Goal: Navigation & Orientation: Find specific page/section

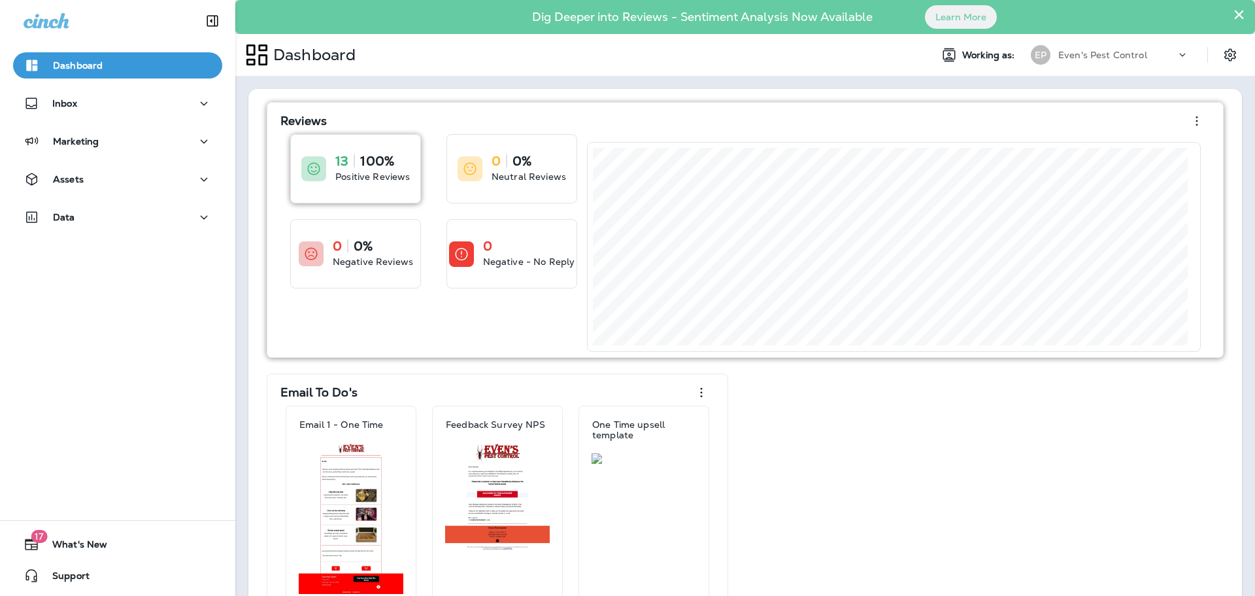
click at [384, 171] on p "Positive Reviews" at bounding box center [372, 176] width 75 height 13
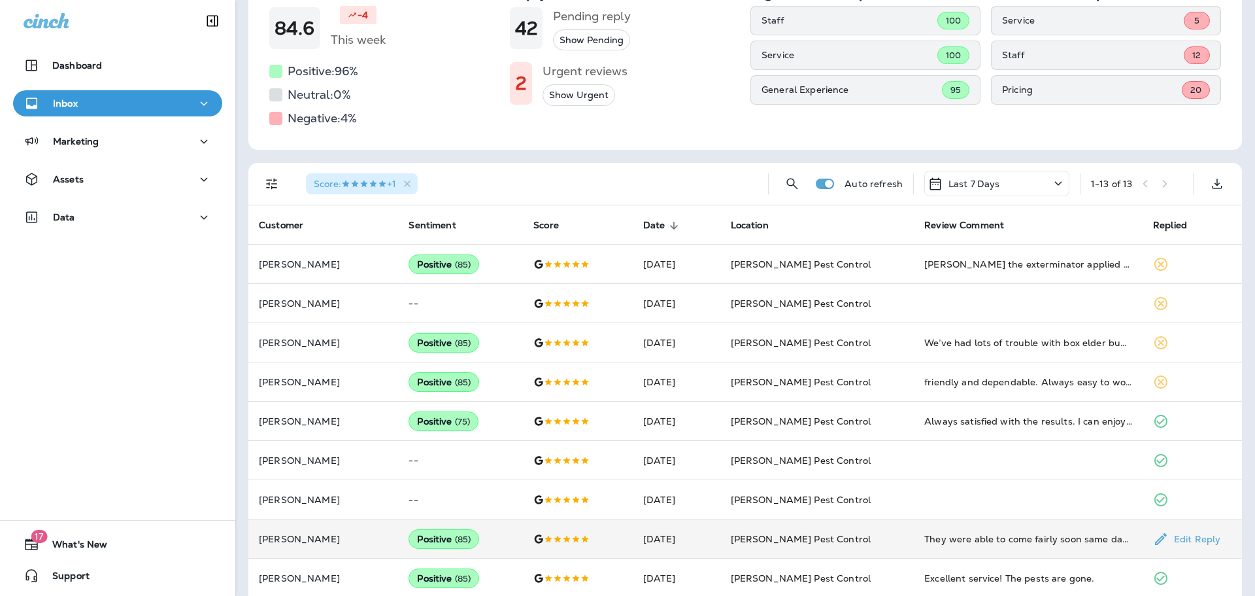
scroll to position [3, 0]
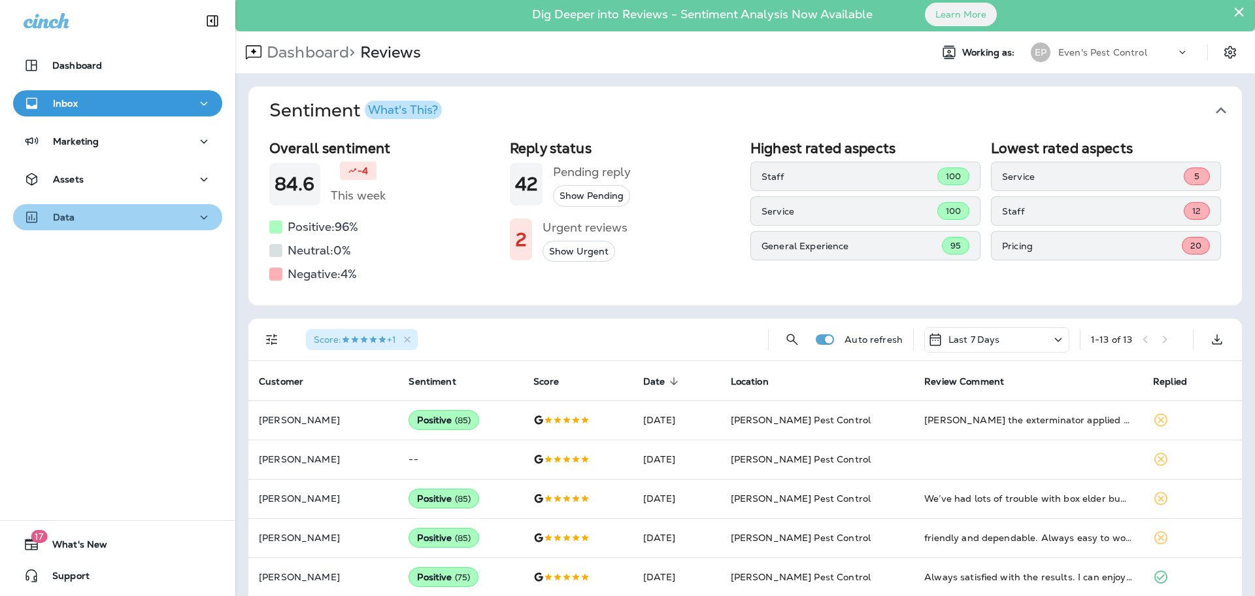
click at [135, 228] on button "Data" at bounding box center [117, 217] width 209 height 26
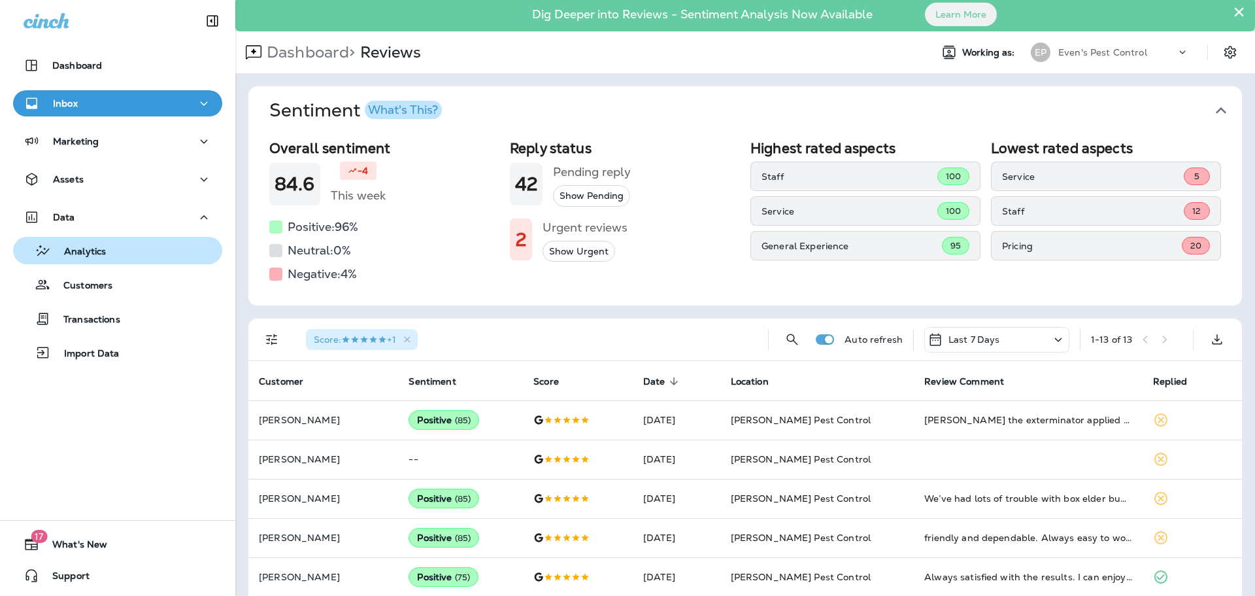
click at [131, 260] on button "Analytics" at bounding box center [117, 250] width 209 height 27
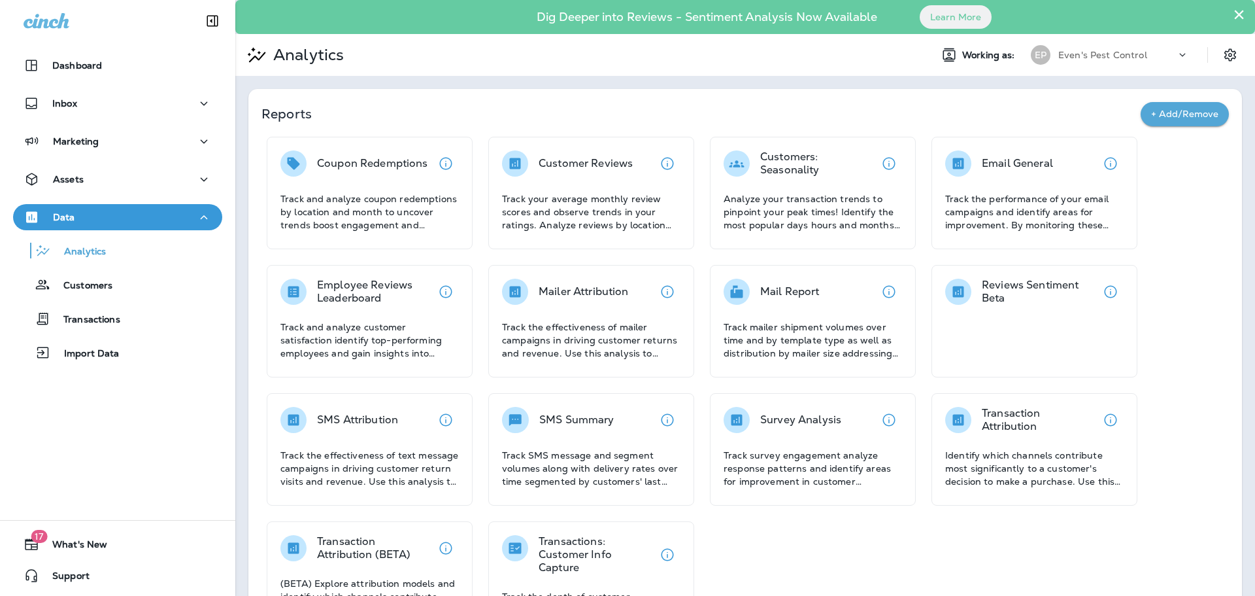
scroll to position [64, 0]
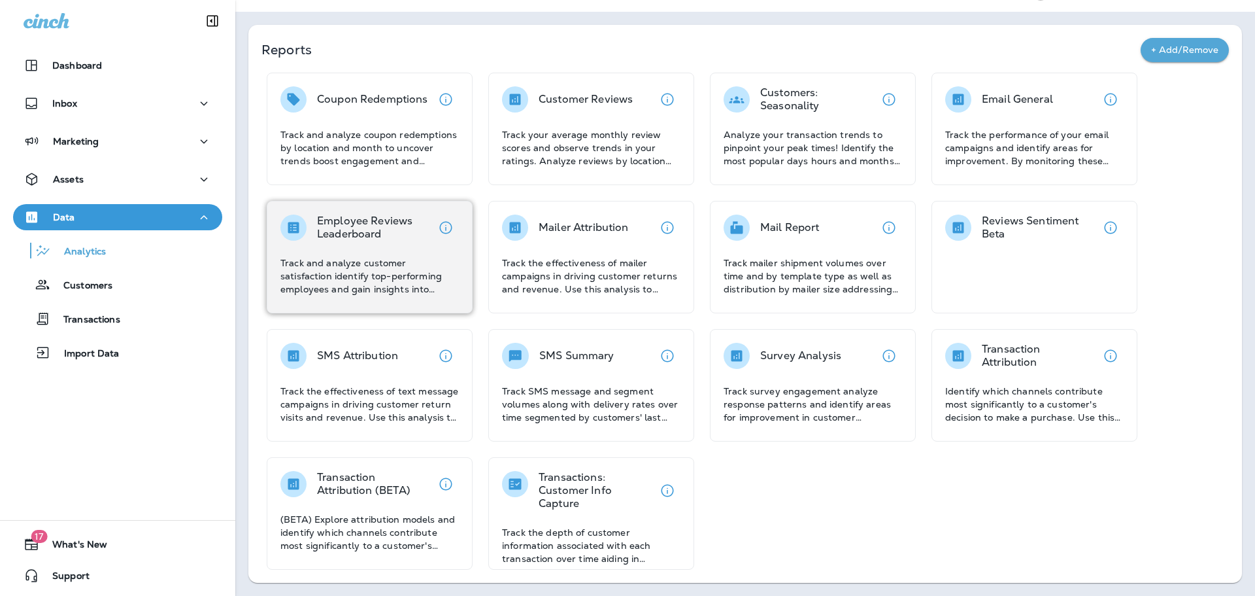
click at [406, 303] on div "Employee Reviews Leaderboard Track and analyze customer satisfaction identify t…" at bounding box center [370, 257] width 206 height 112
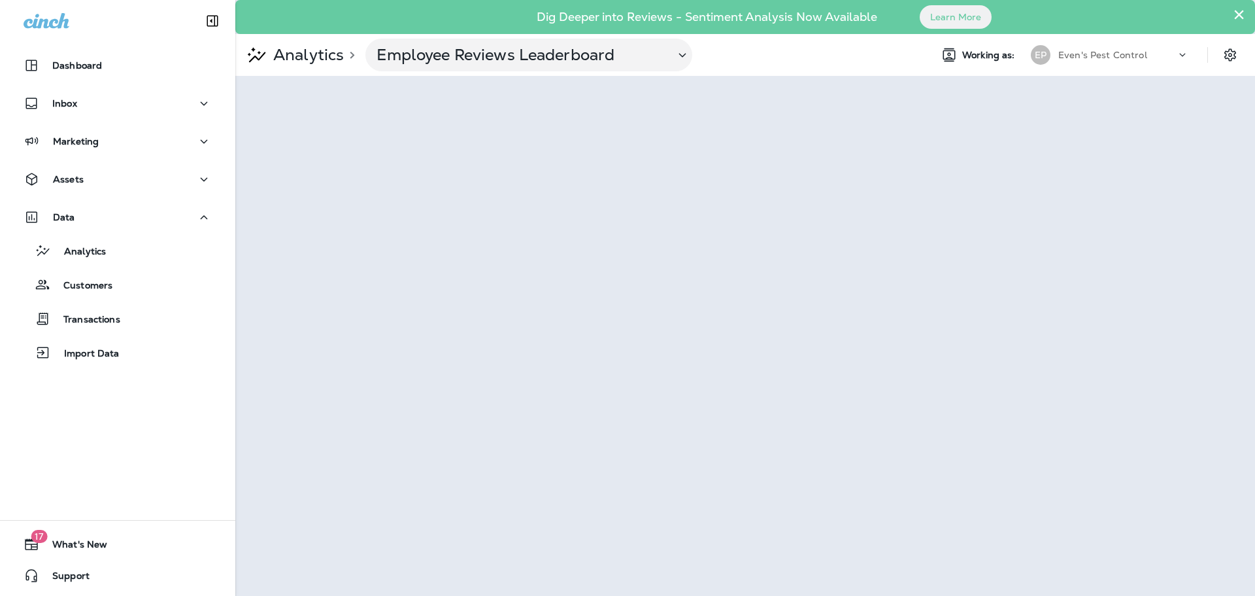
click at [318, 54] on p "Analytics" at bounding box center [306, 55] width 76 height 20
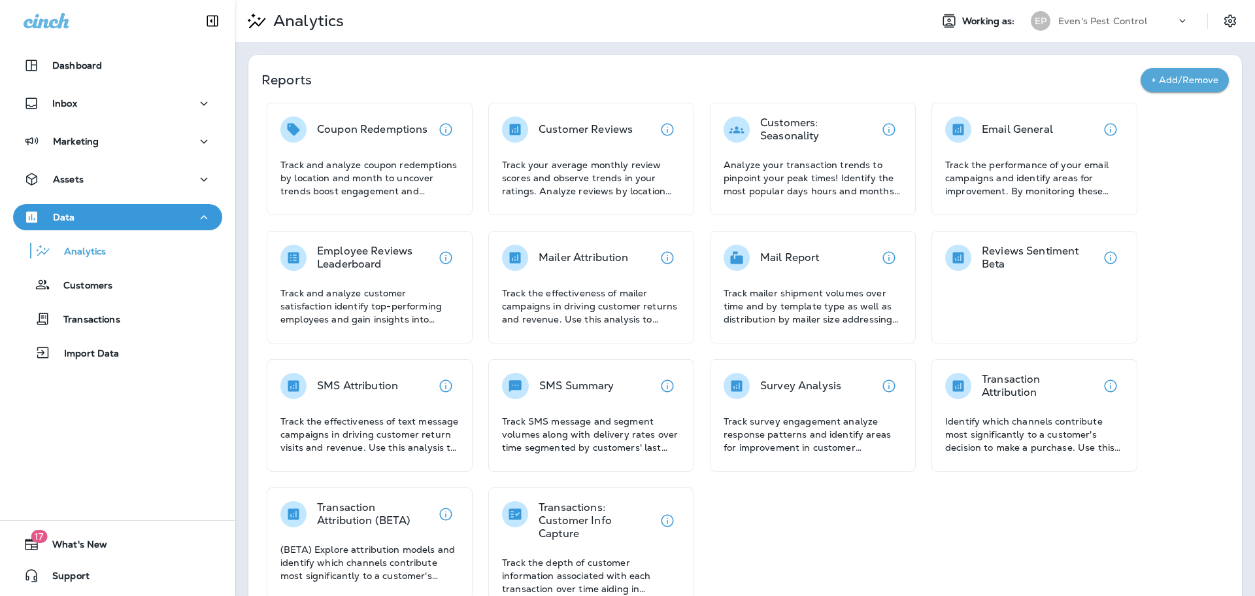
scroll to position [64, 0]
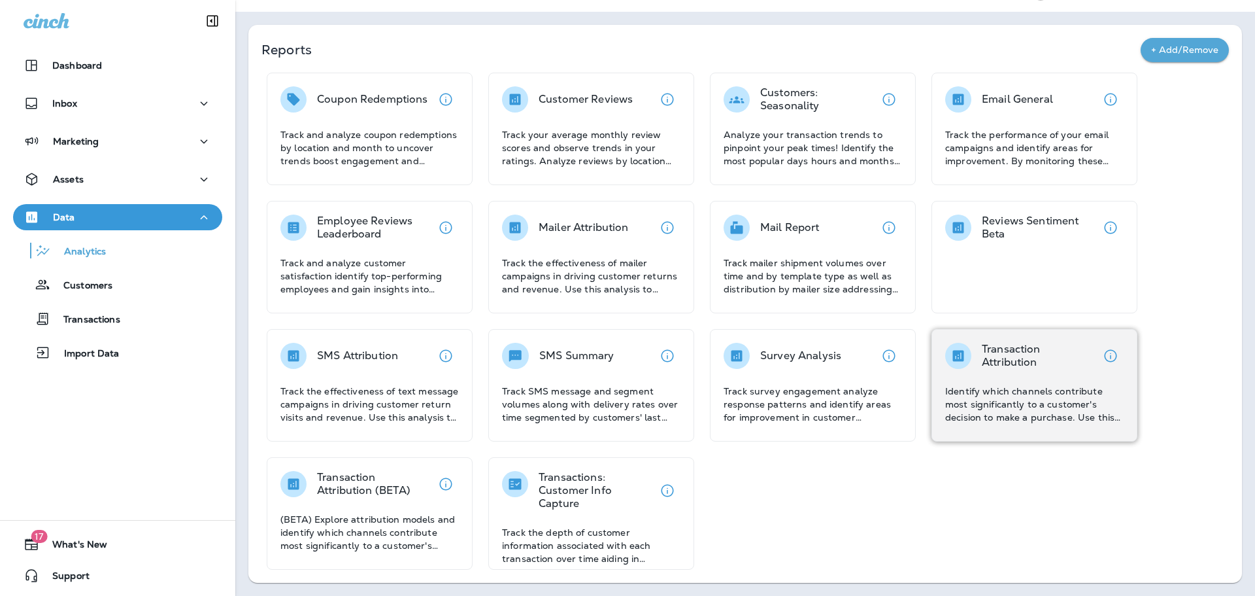
click at [1080, 409] on p "Identify which channels contribute most significantly to a customer's decision …" at bounding box center [1034, 403] width 179 height 39
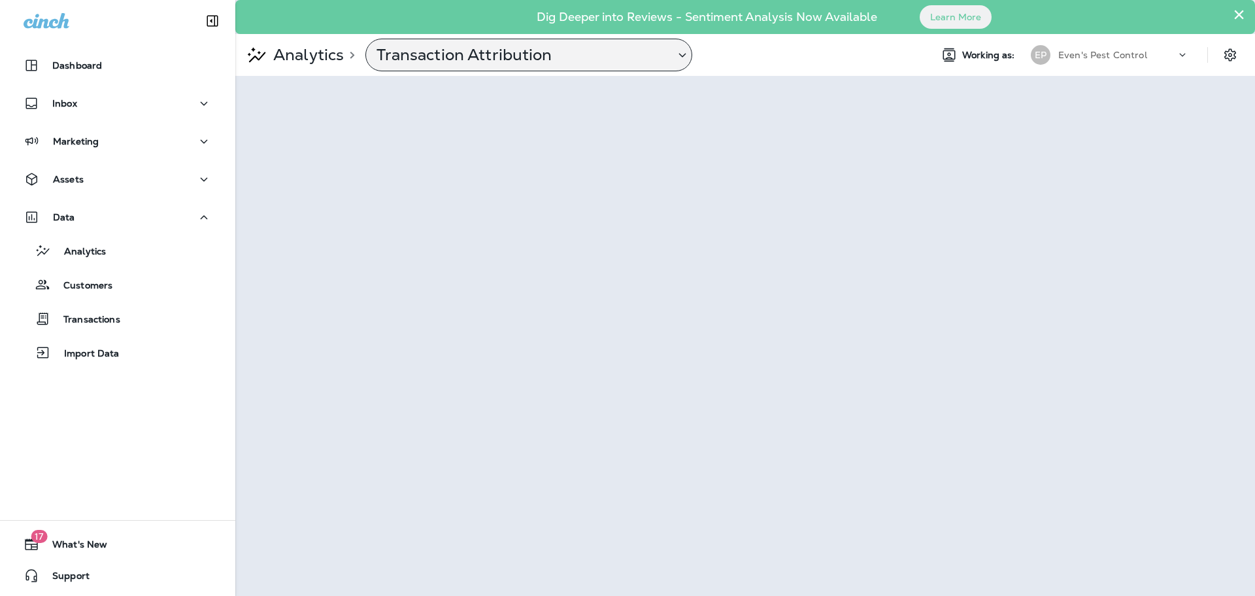
click at [513, 60] on p "Transaction Attribution" at bounding box center [521, 55] width 288 height 20
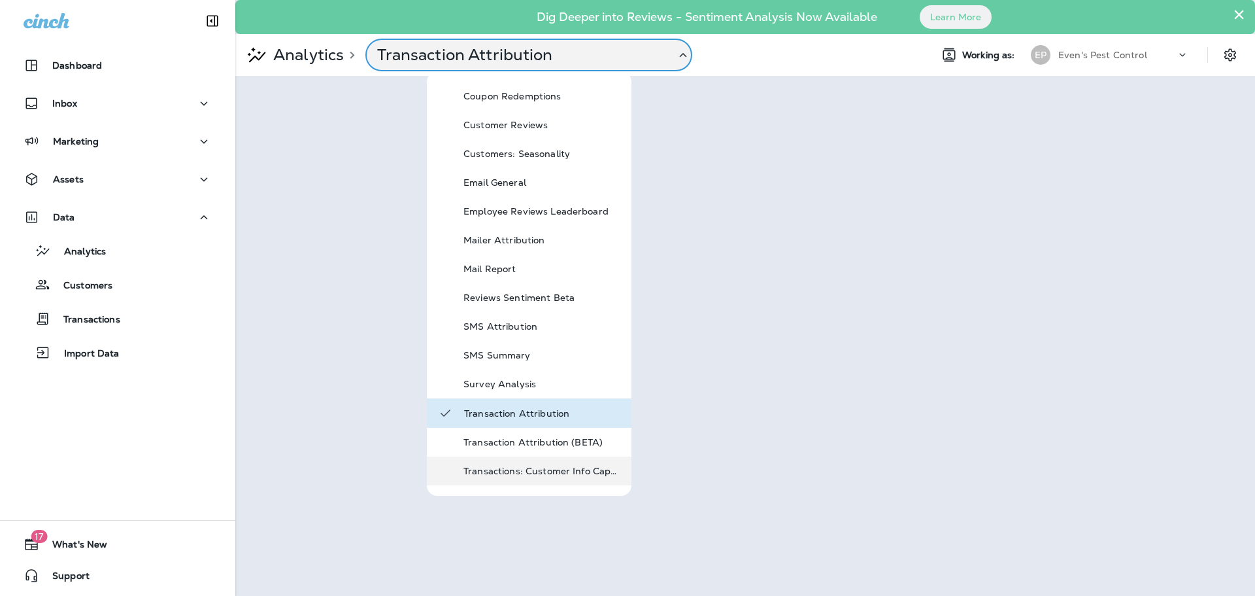
click at [592, 483] on div "Transactions: Customer Info Capture" at bounding box center [529, 470] width 205 height 29
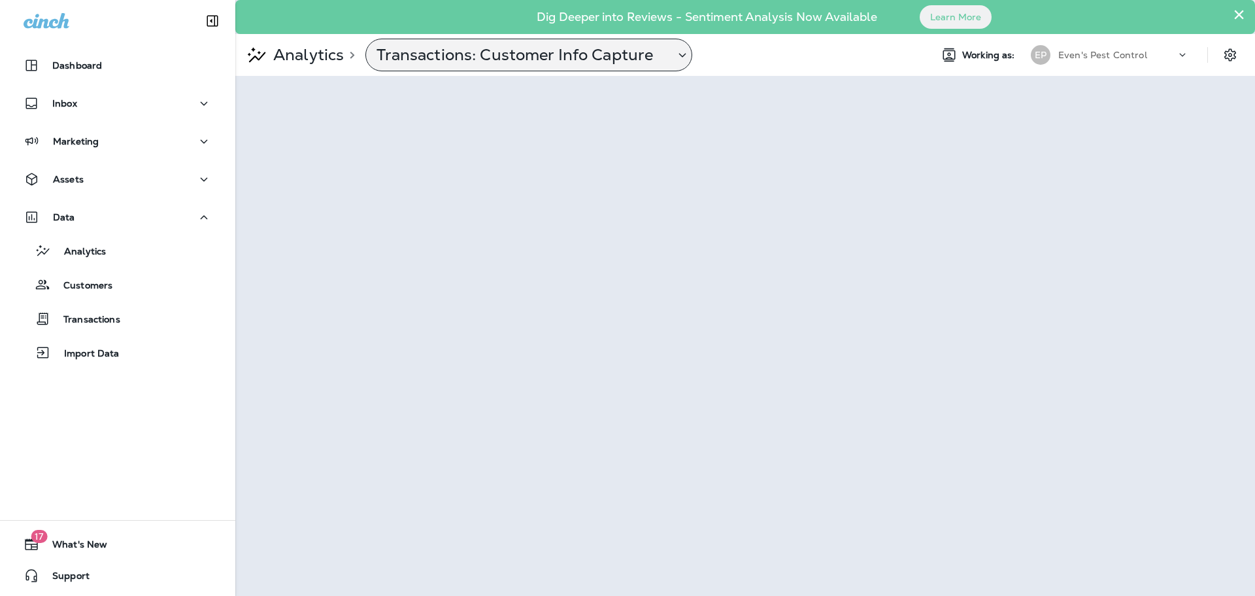
click at [612, 55] on p "Transactions: Customer Info Capture" at bounding box center [521, 55] width 288 height 20
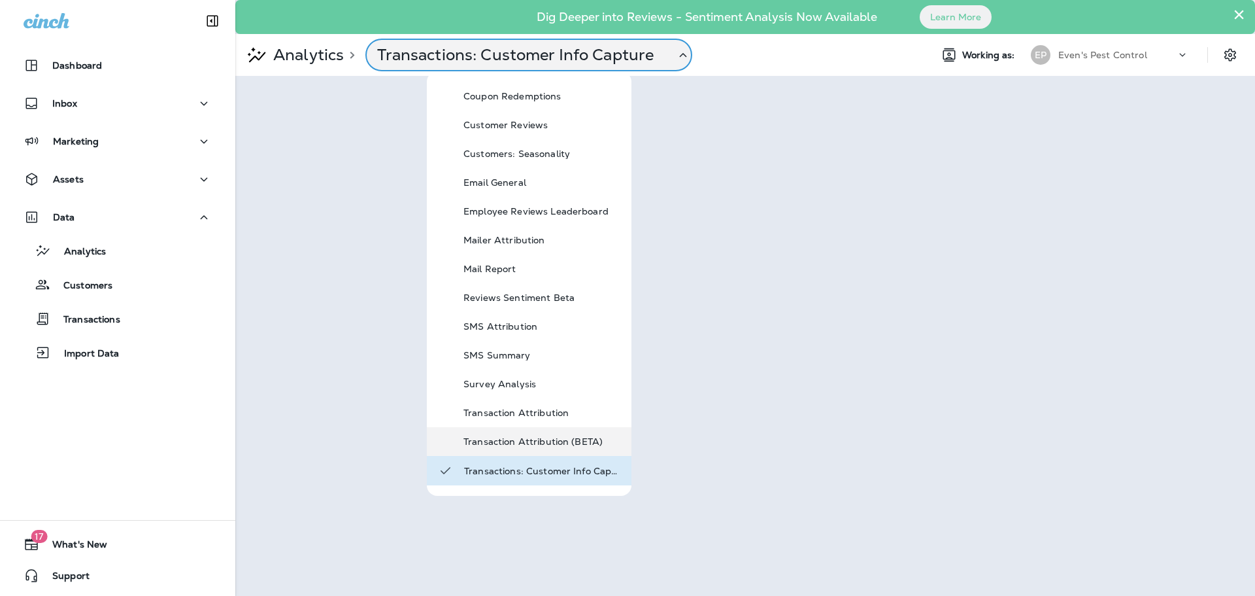
click at [600, 435] on div "Transaction Attribution (BETA)" at bounding box center [542, 442] width 157 height 16
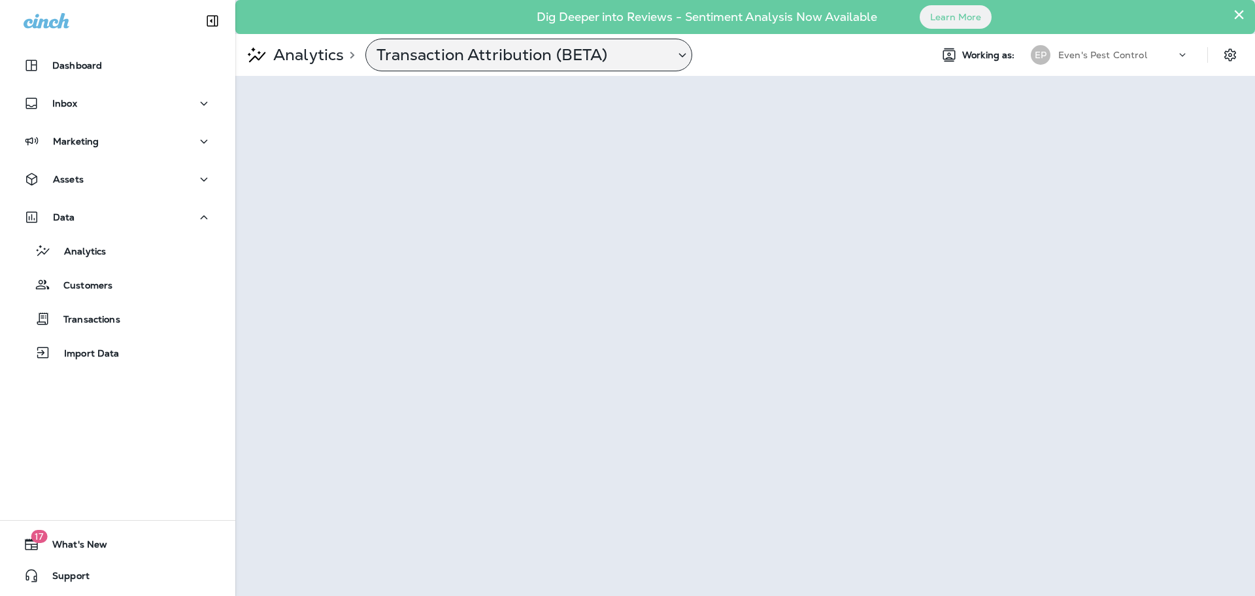
click at [642, 56] on p "Transaction Attribution (BETA)" at bounding box center [521, 55] width 288 height 20
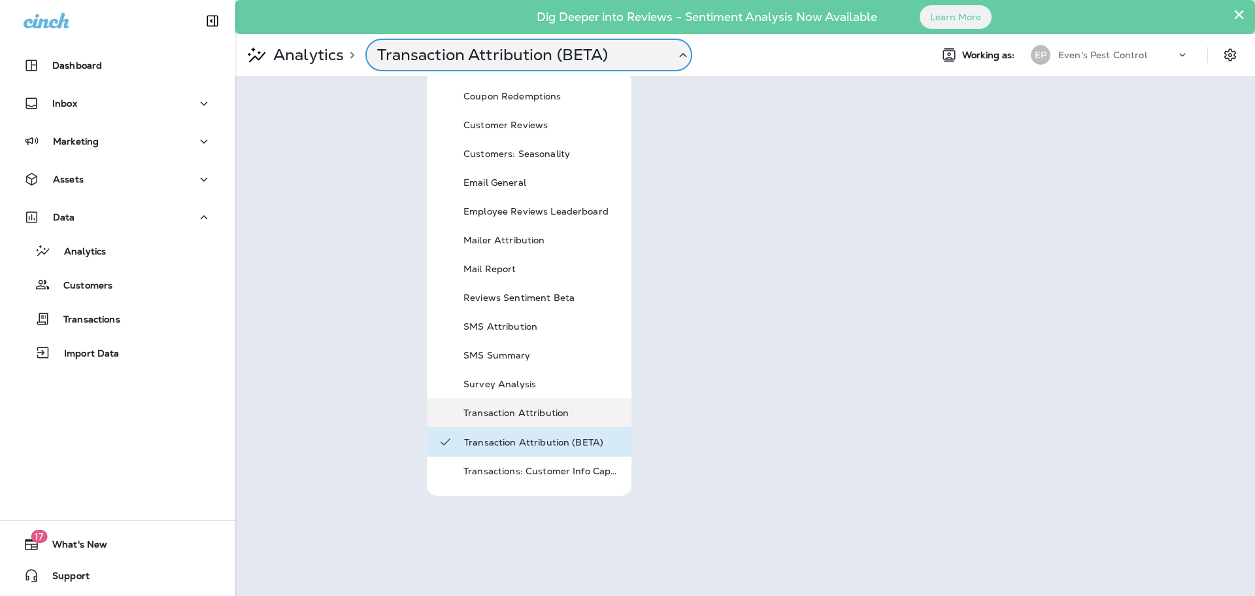
click at [498, 413] on p "Transaction Attribution" at bounding box center [542, 412] width 157 height 10
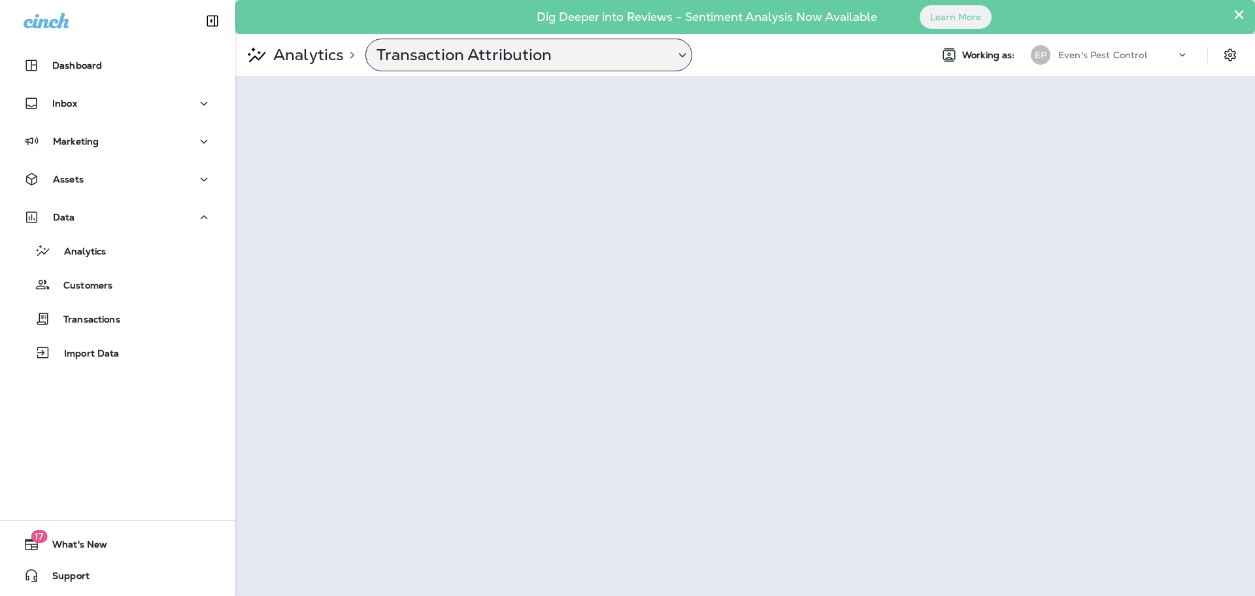
click at [651, 57] on p "Transaction Attribution" at bounding box center [521, 55] width 288 height 20
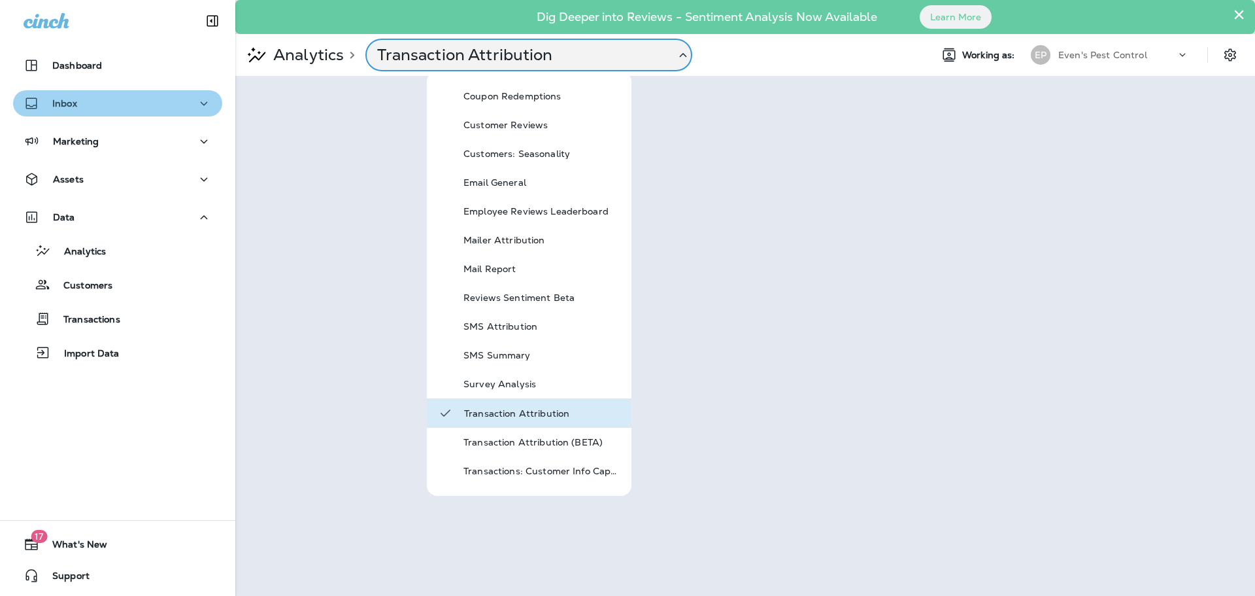
click at [150, 97] on div "Inbox" at bounding box center [118, 103] width 188 height 16
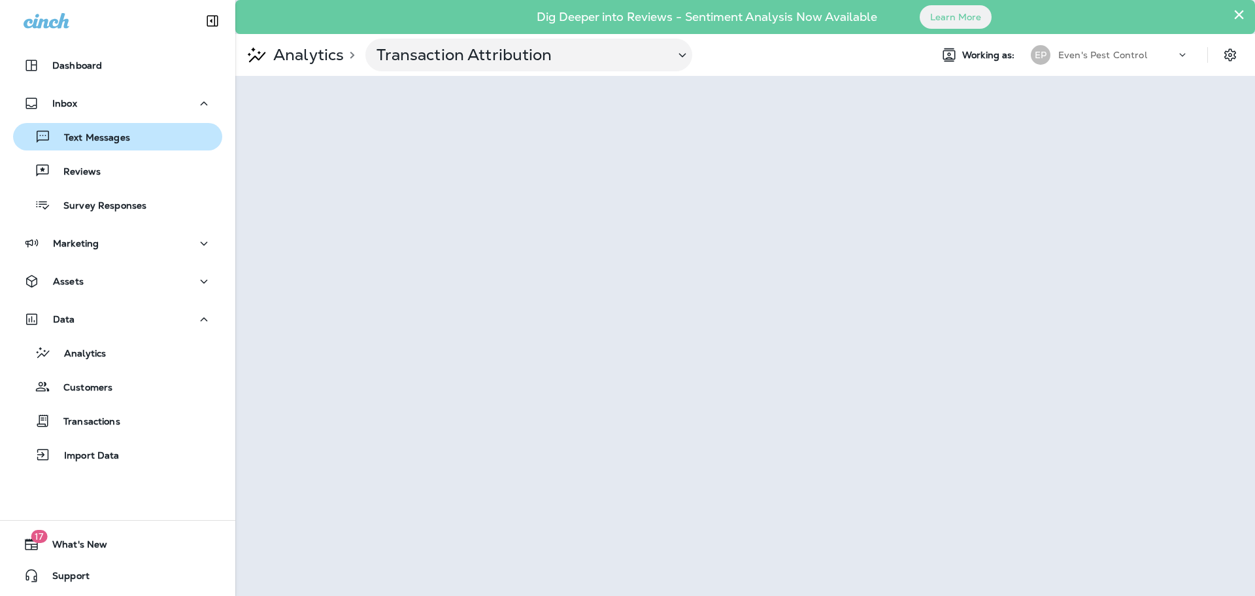
click at [143, 145] on div "Text Messages" at bounding box center [117, 137] width 199 height 20
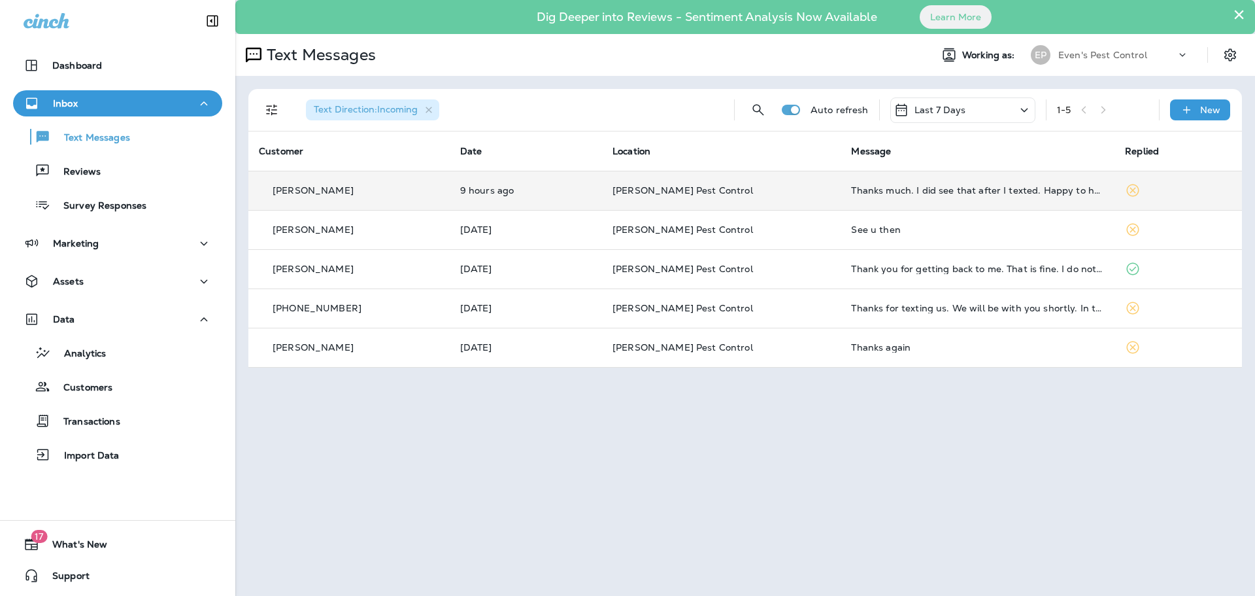
click at [1132, 184] on td at bounding box center [1179, 190] width 128 height 39
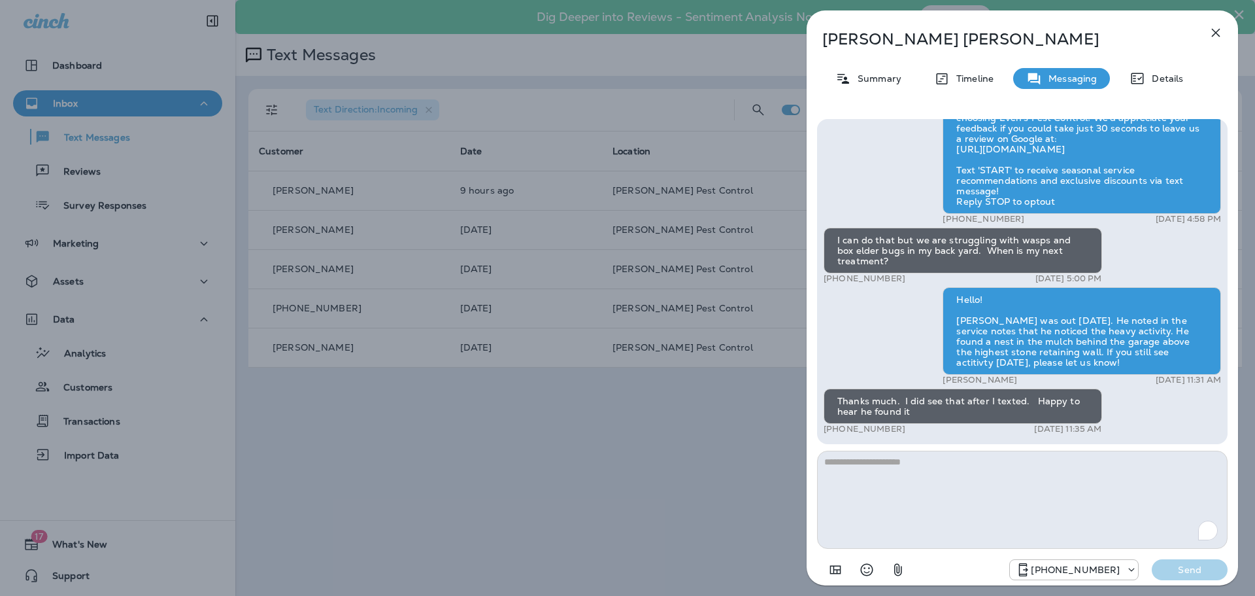
click at [1053, 477] on textarea "To enrich screen reader interactions, please activate Accessibility in Grammarl…" at bounding box center [1022, 500] width 411 height 98
click at [1217, 35] on icon "button" at bounding box center [1216, 33] width 16 height 16
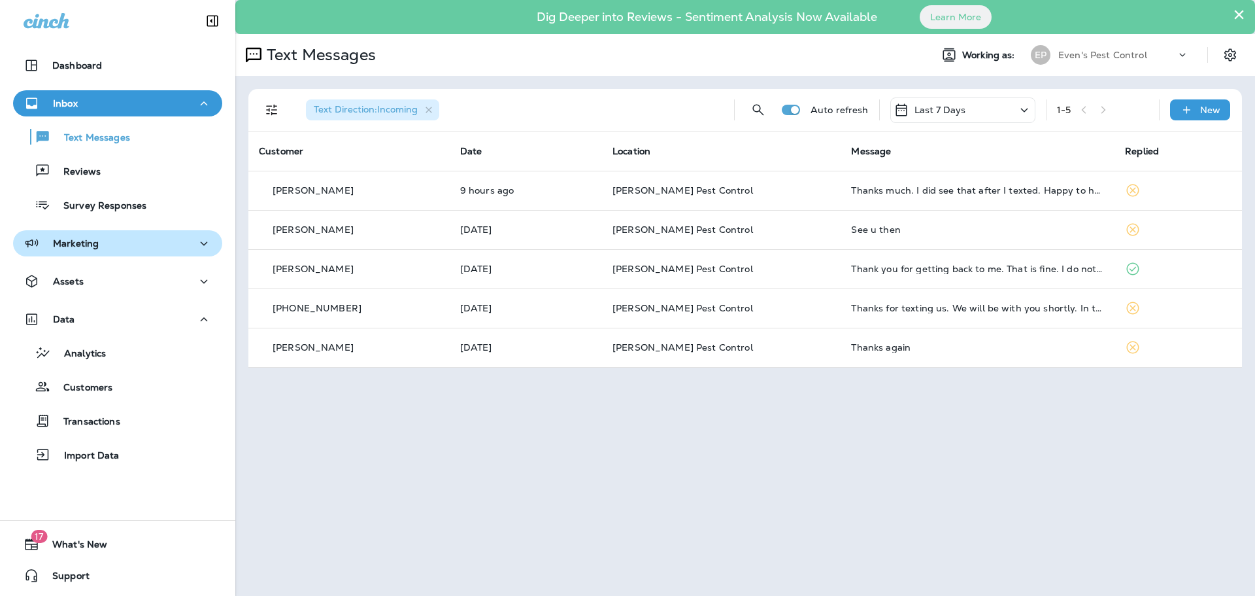
click at [88, 241] on p "Marketing" at bounding box center [76, 243] width 46 height 10
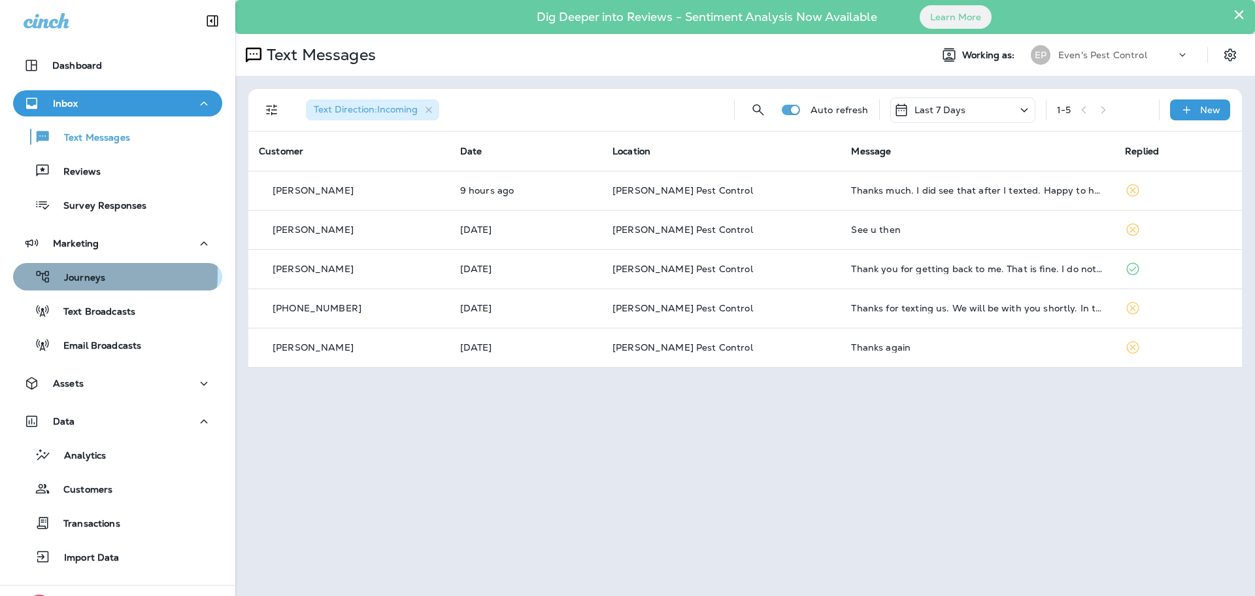
click at [87, 273] on p "Journeys" at bounding box center [78, 278] width 54 height 12
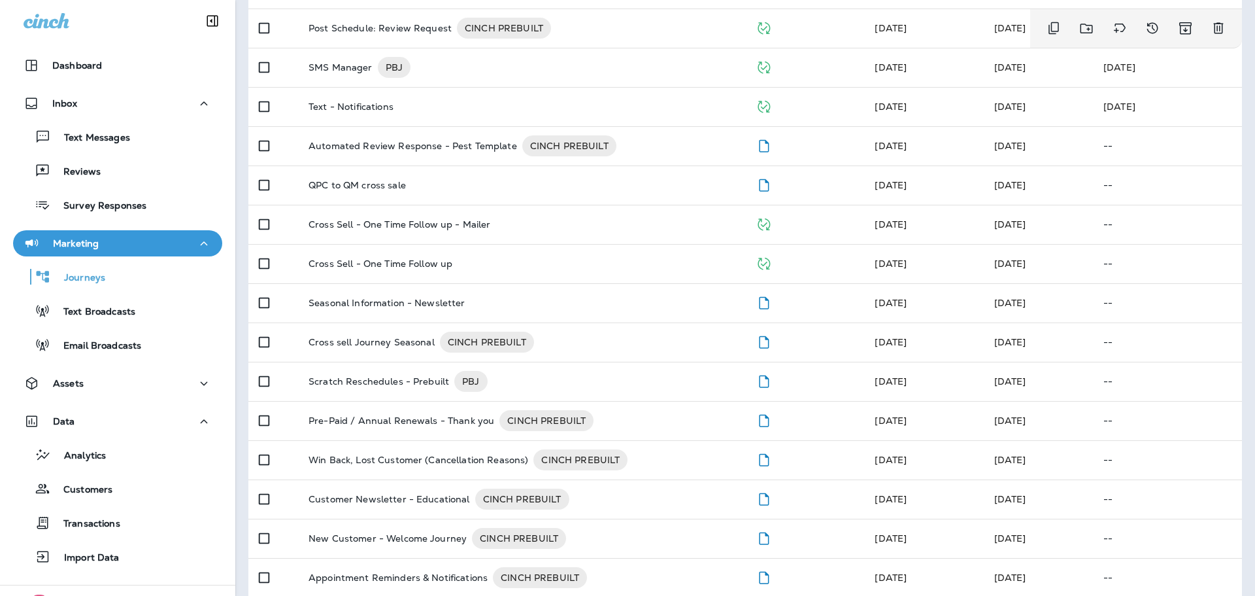
scroll to position [250, 0]
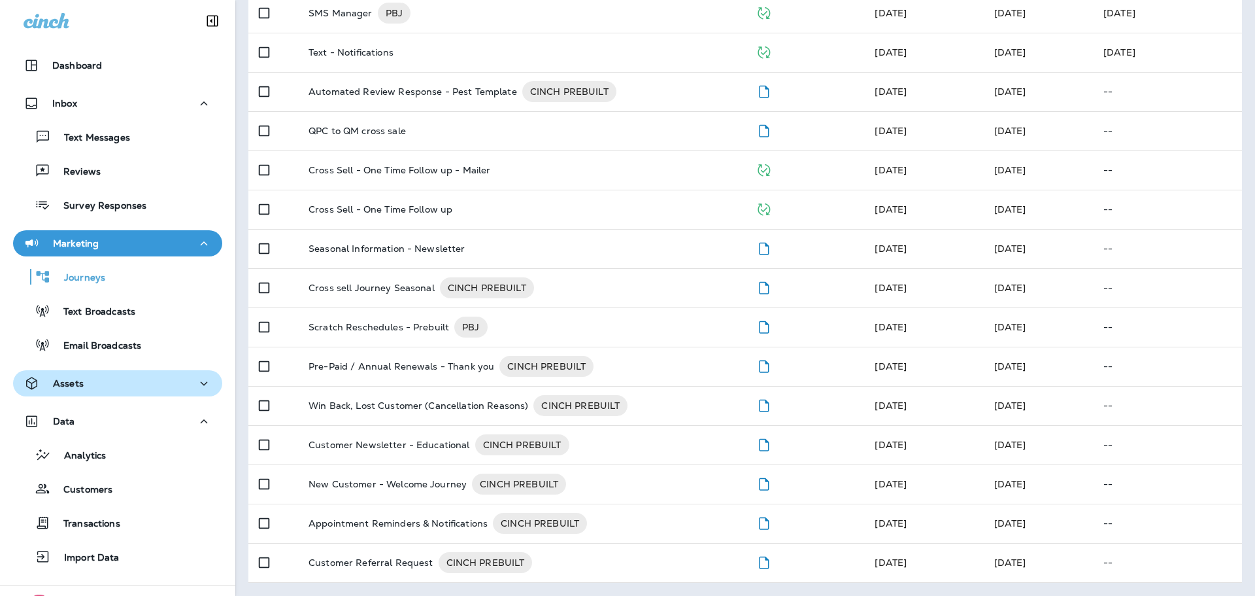
click at [103, 382] on div "Assets" at bounding box center [118, 383] width 188 height 16
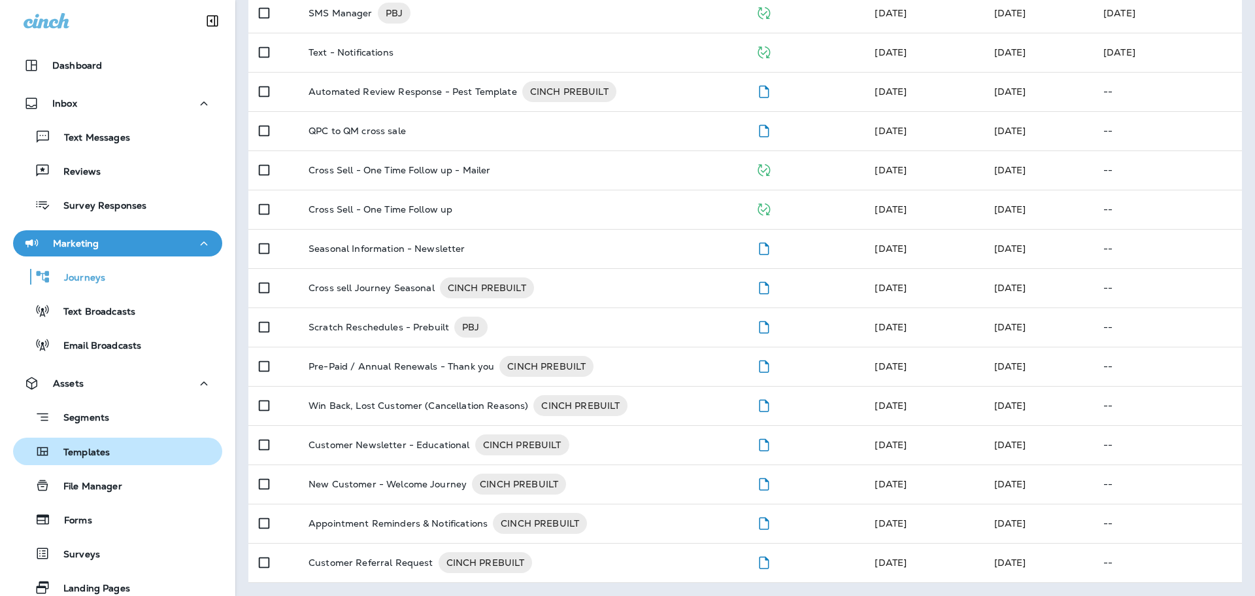
scroll to position [131, 0]
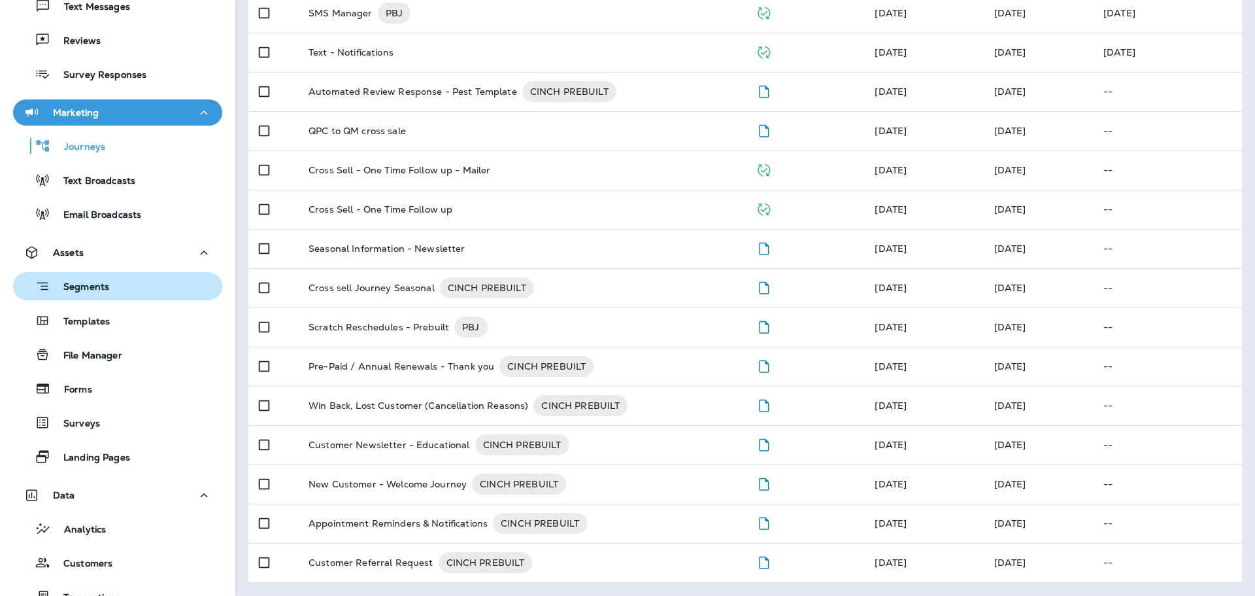
click at [126, 295] on div "Segments" at bounding box center [117, 286] width 199 height 20
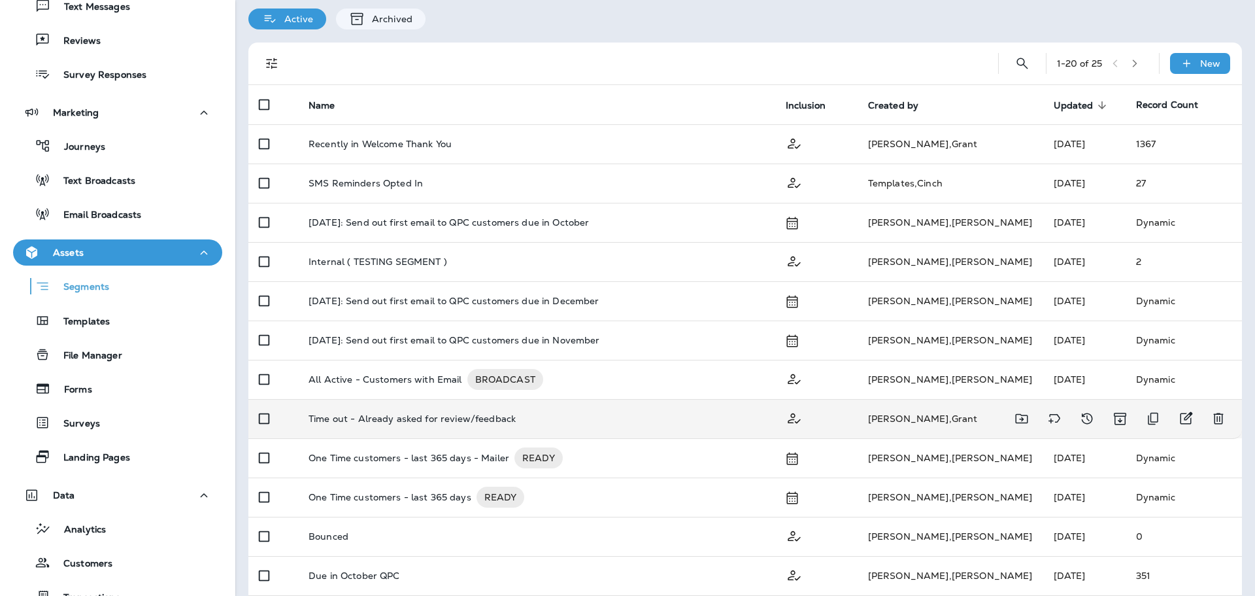
scroll to position [211, 0]
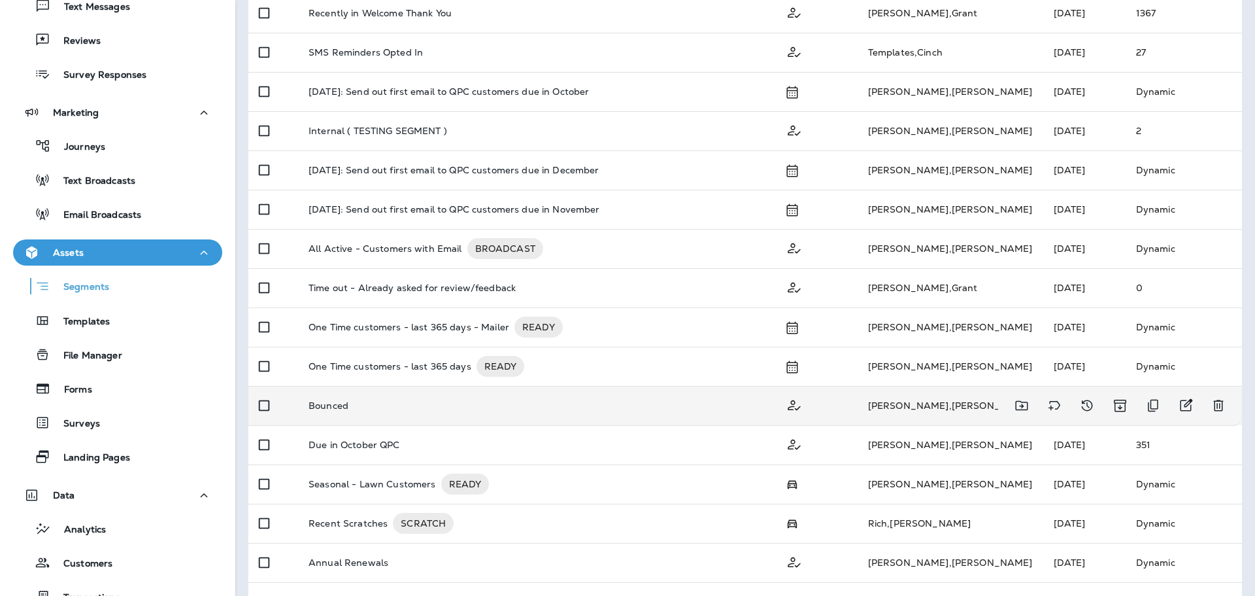
click at [672, 404] on div "Bounced" at bounding box center [537, 405] width 456 height 10
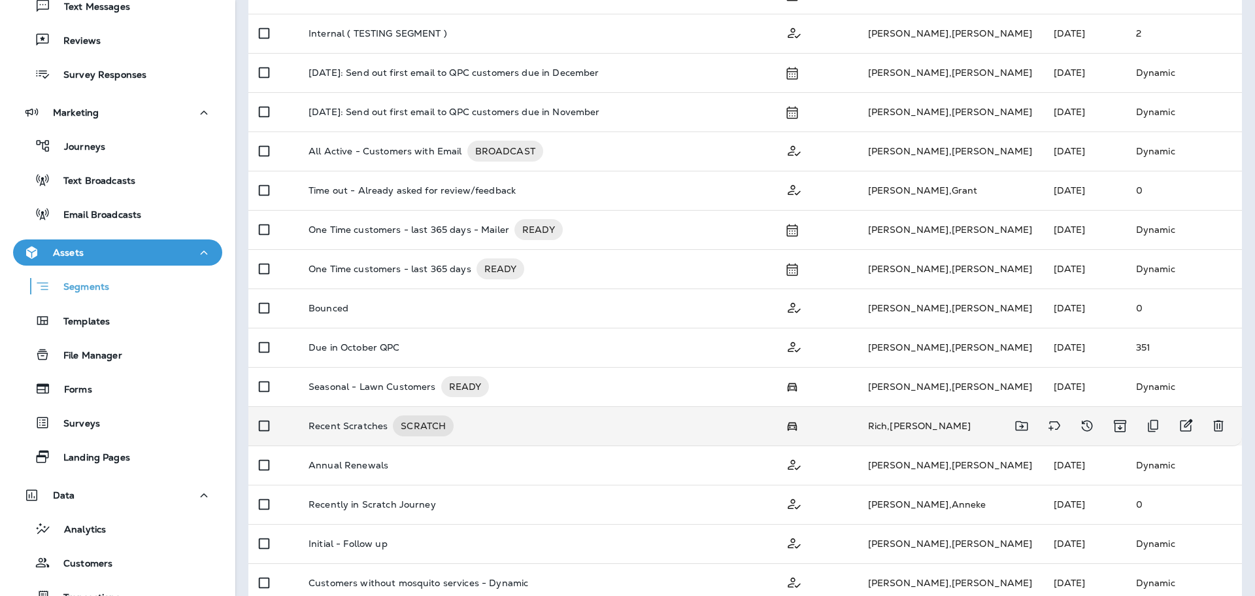
scroll to position [277, 0]
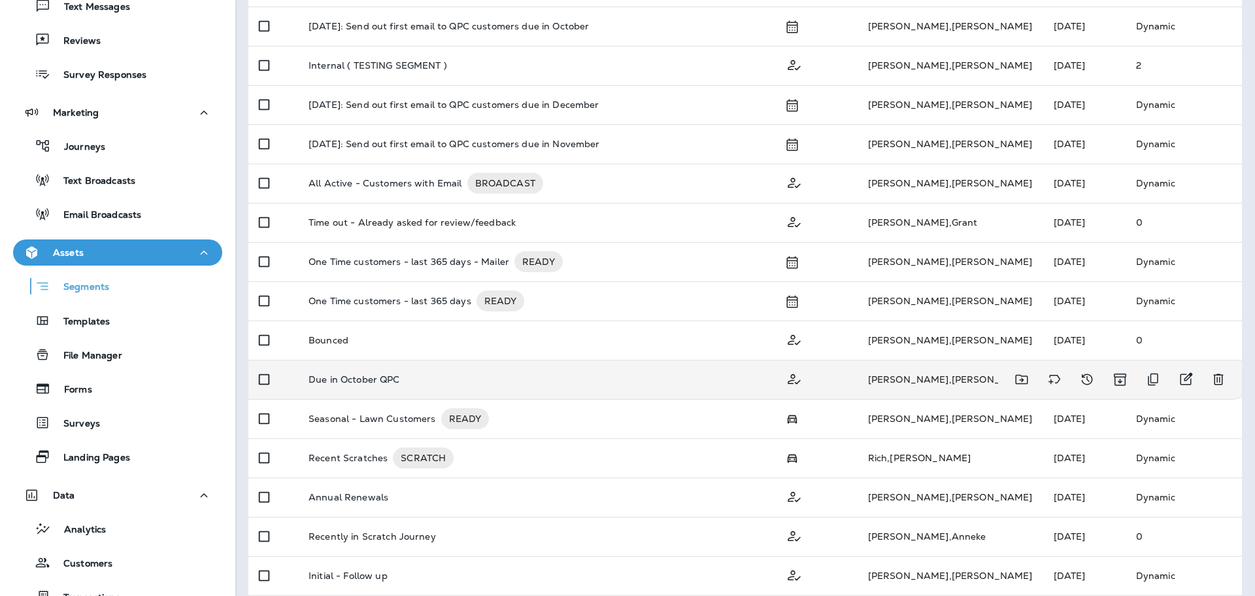
click at [384, 375] on p "Due in October QPC" at bounding box center [355, 379] width 92 height 10
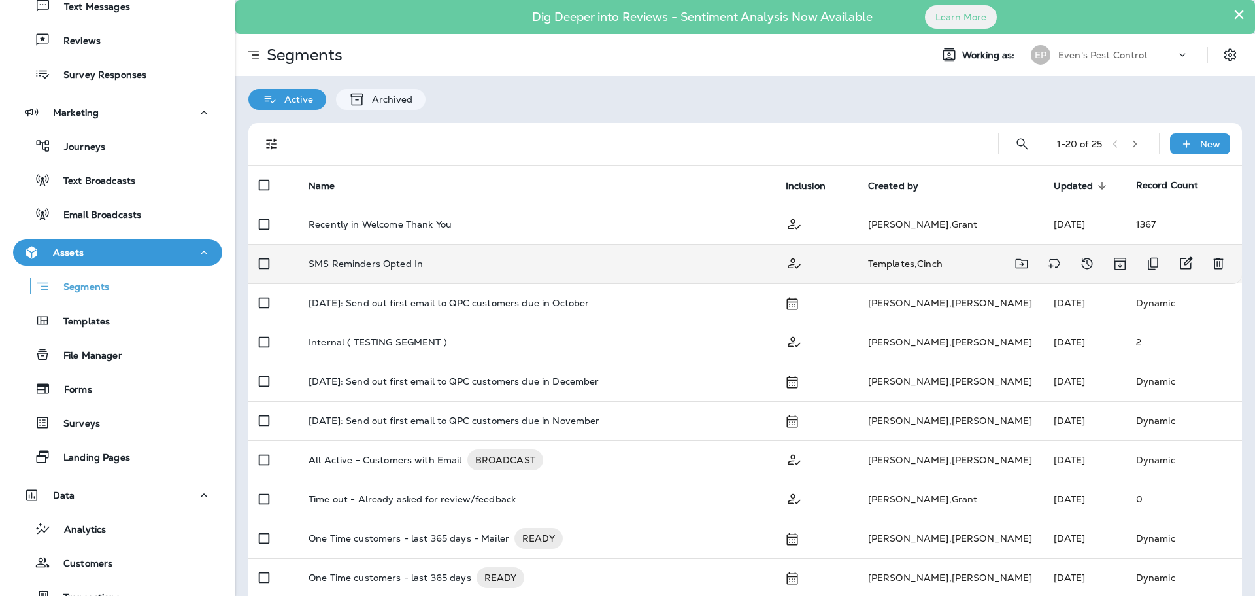
click at [689, 267] on div "SMS Reminders Opted In" at bounding box center [537, 263] width 456 height 10
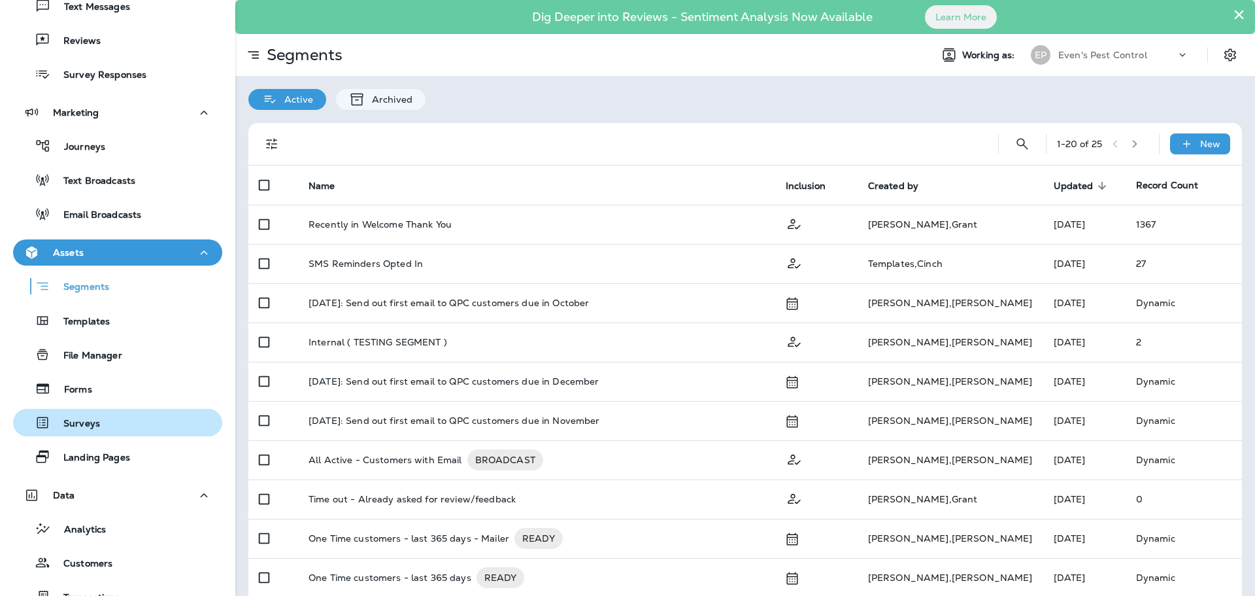
scroll to position [262, 0]
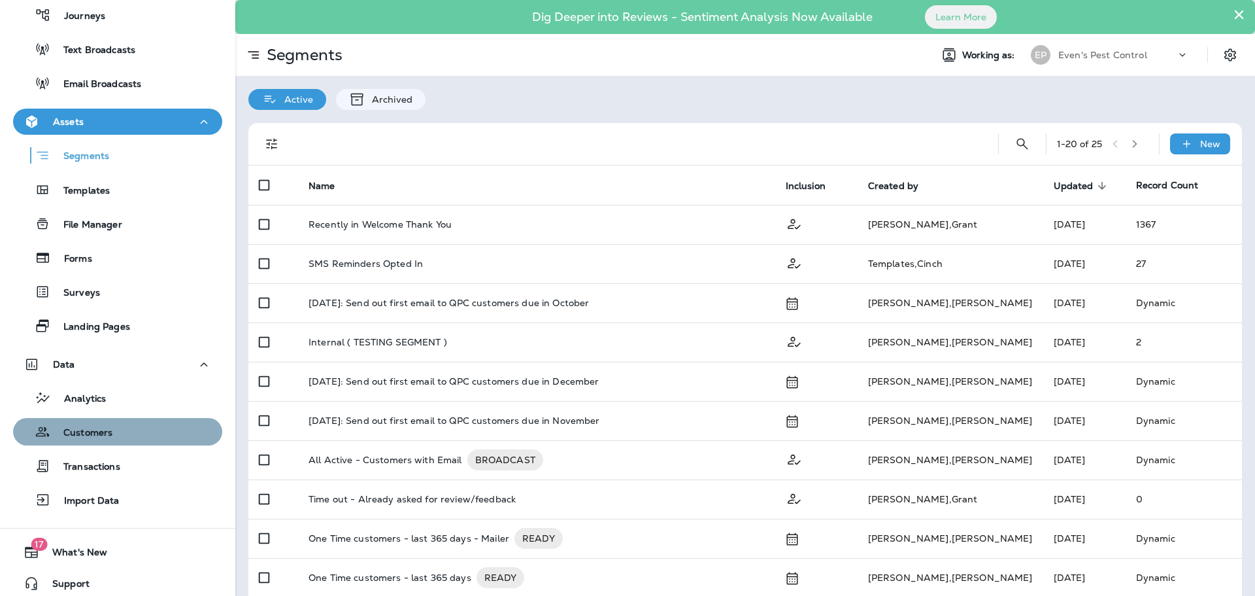
click at [144, 431] on div "Customers" at bounding box center [117, 432] width 199 height 20
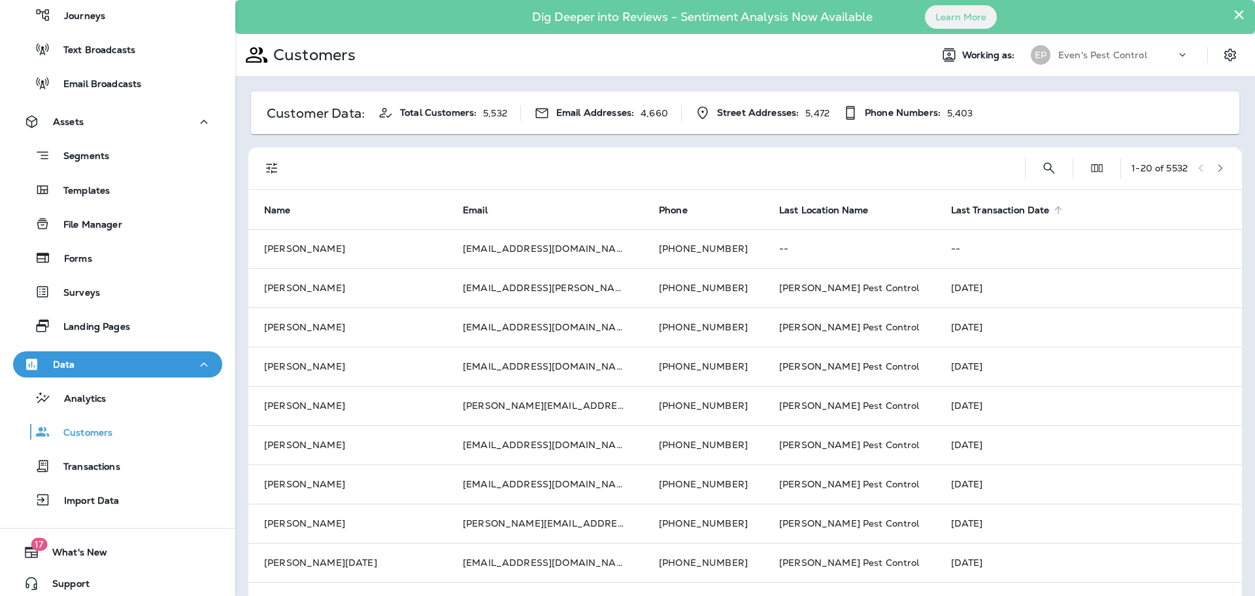
click at [968, 211] on span "Last Transaction Date" at bounding box center [1000, 210] width 99 height 11
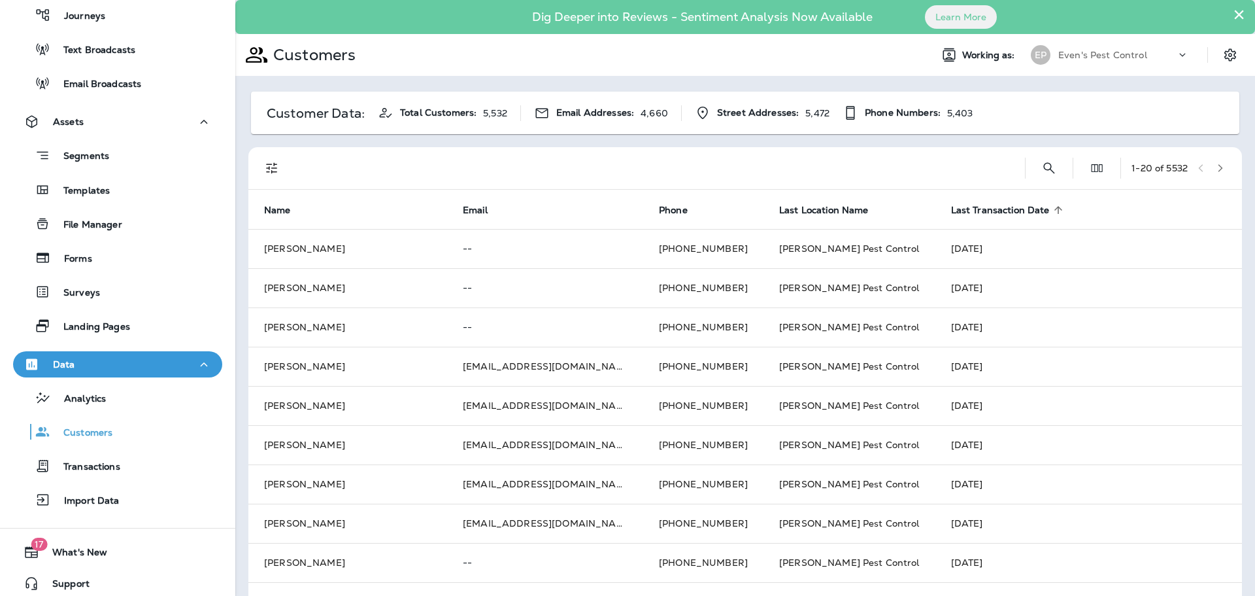
click at [951, 209] on span "Last Transaction Date" at bounding box center [1000, 210] width 99 height 11
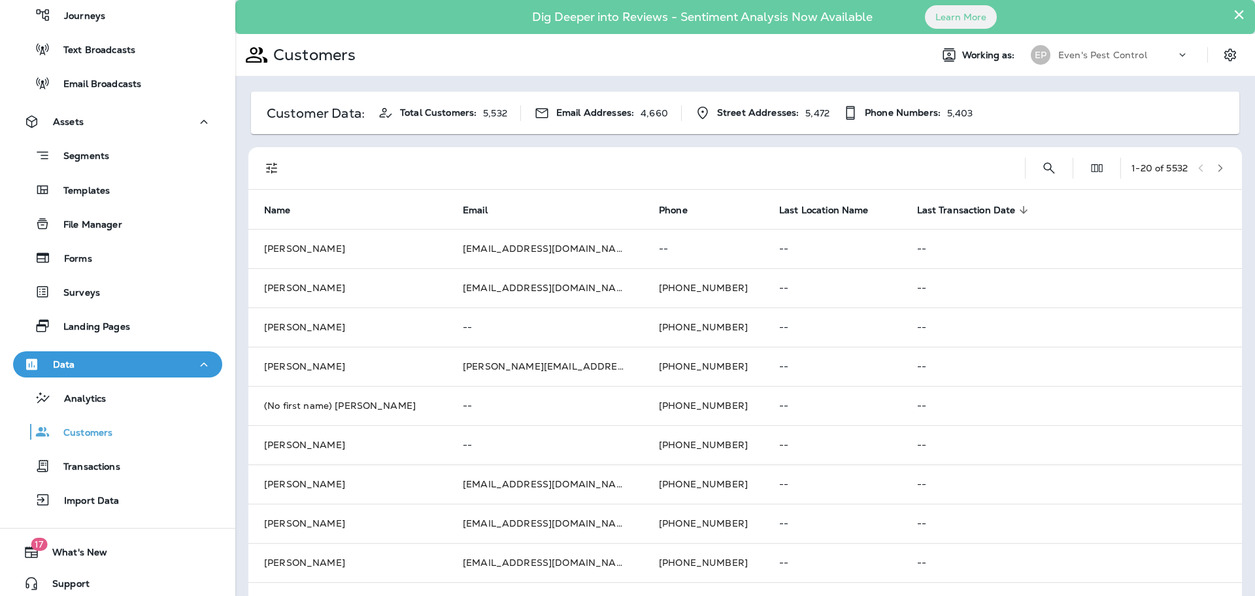
click at [938, 207] on span "Last Transaction Date" at bounding box center [966, 210] width 99 height 11
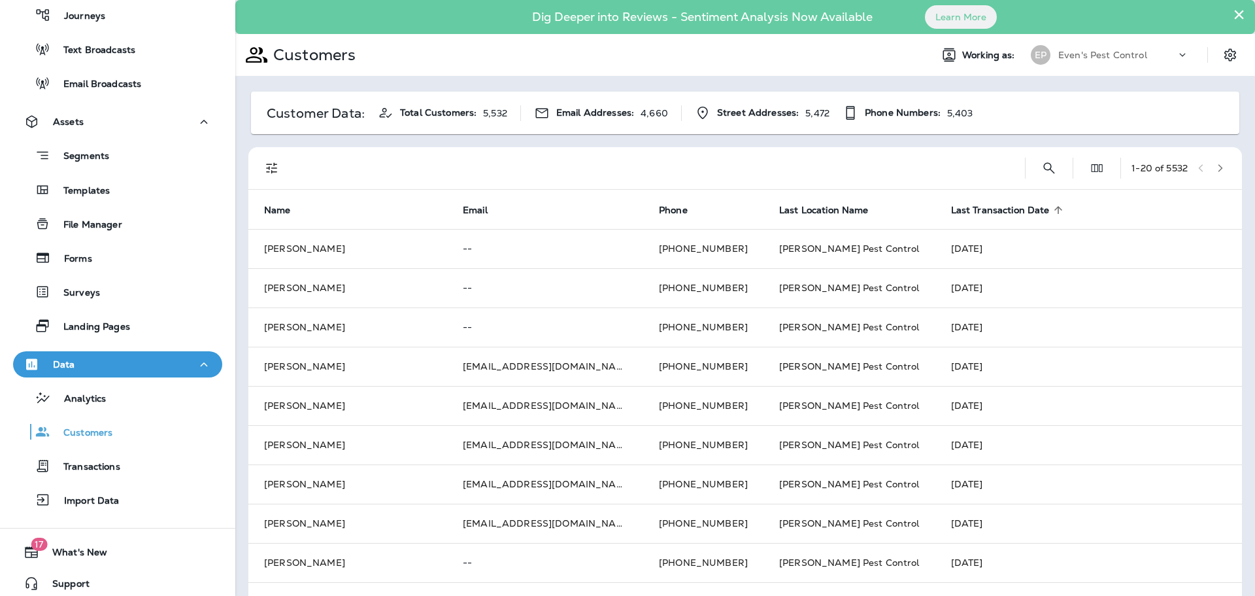
scroll to position [269, 0]
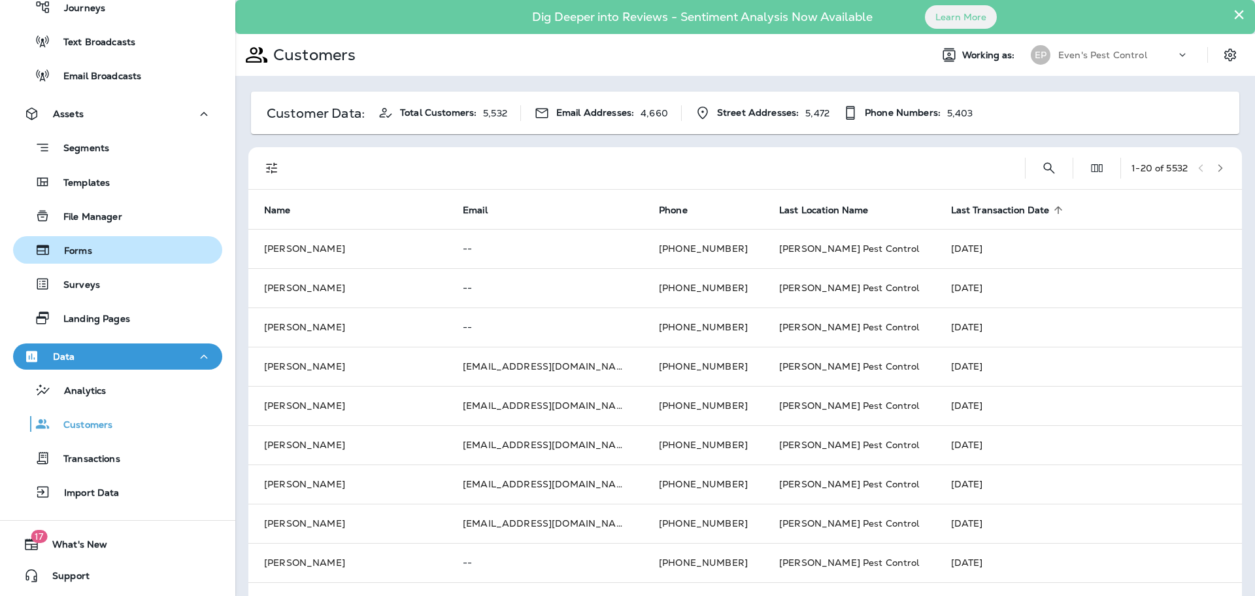
click at [130, 250] on div "Forms" at bounding box center [117, 250] width 199 height 20
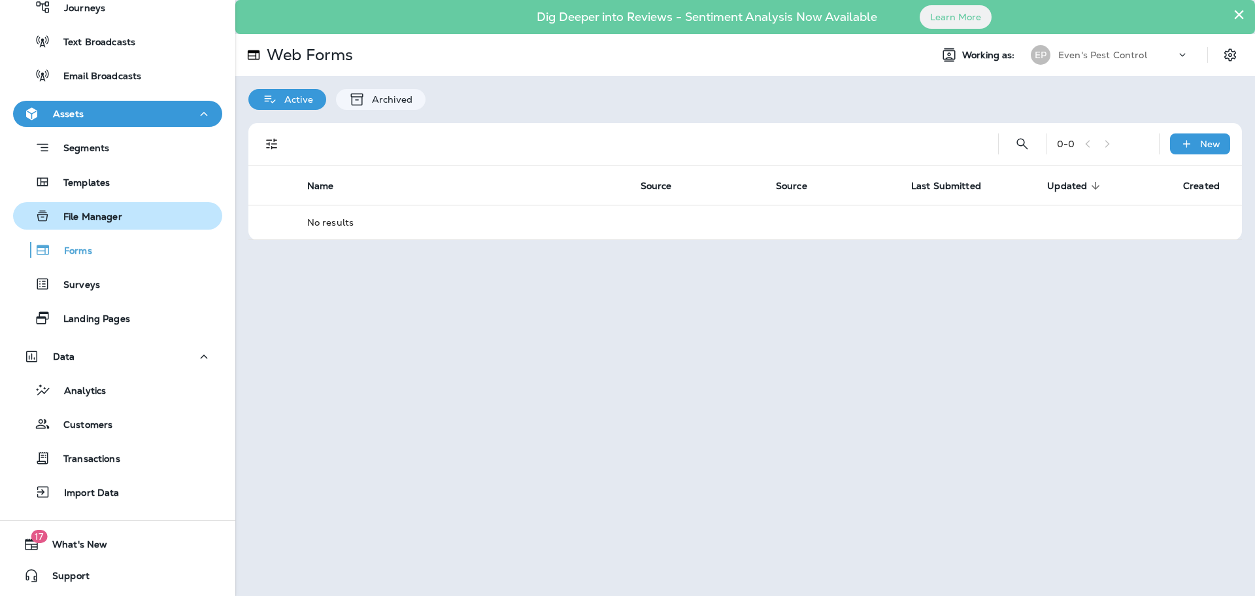
click at [129, 214] on div "File Manager" at bounding box center [117, 216] width 199 height 20
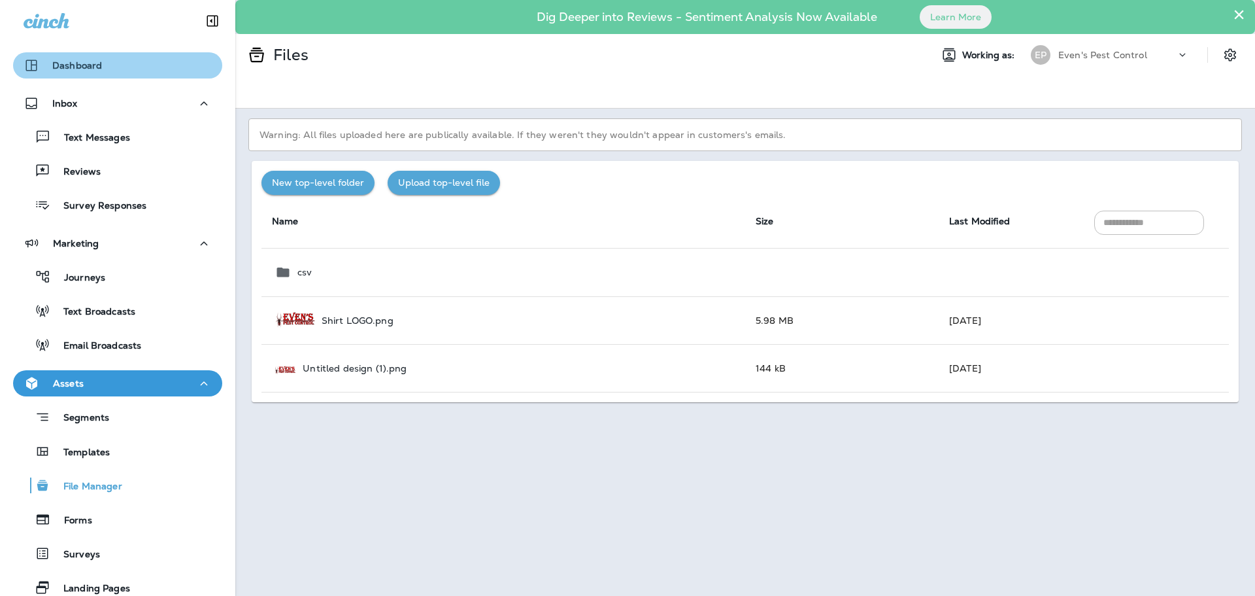
click at [149, 69] on div "Dashboard" at bounding box center [118, 66] width 188 height 16
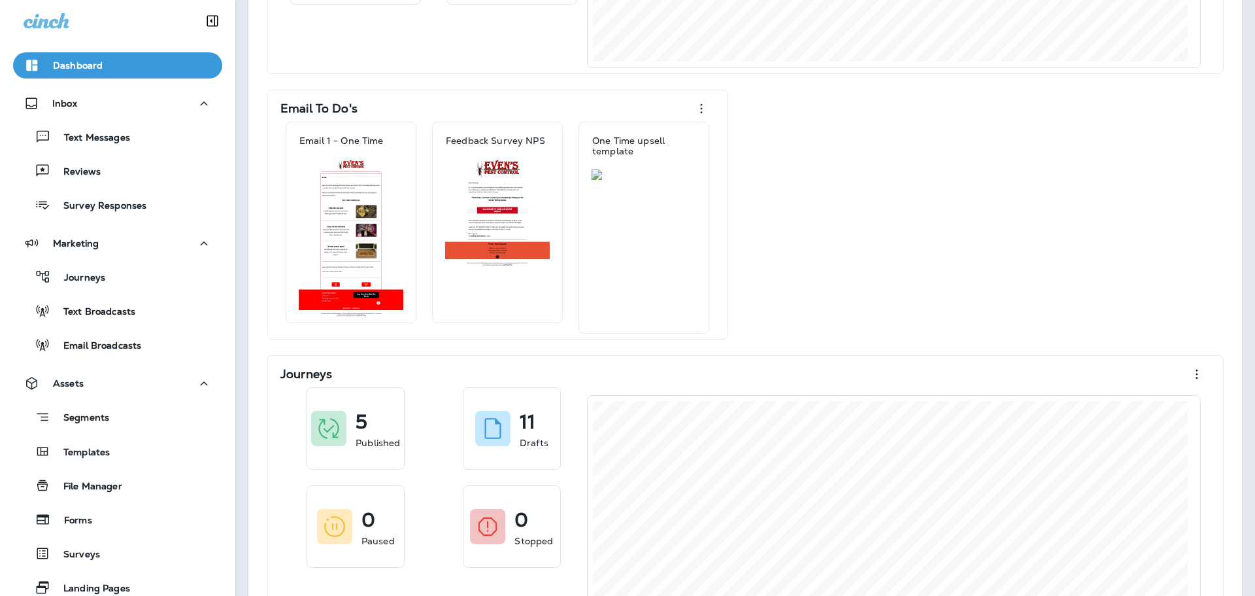
scroll to position [458, 0]
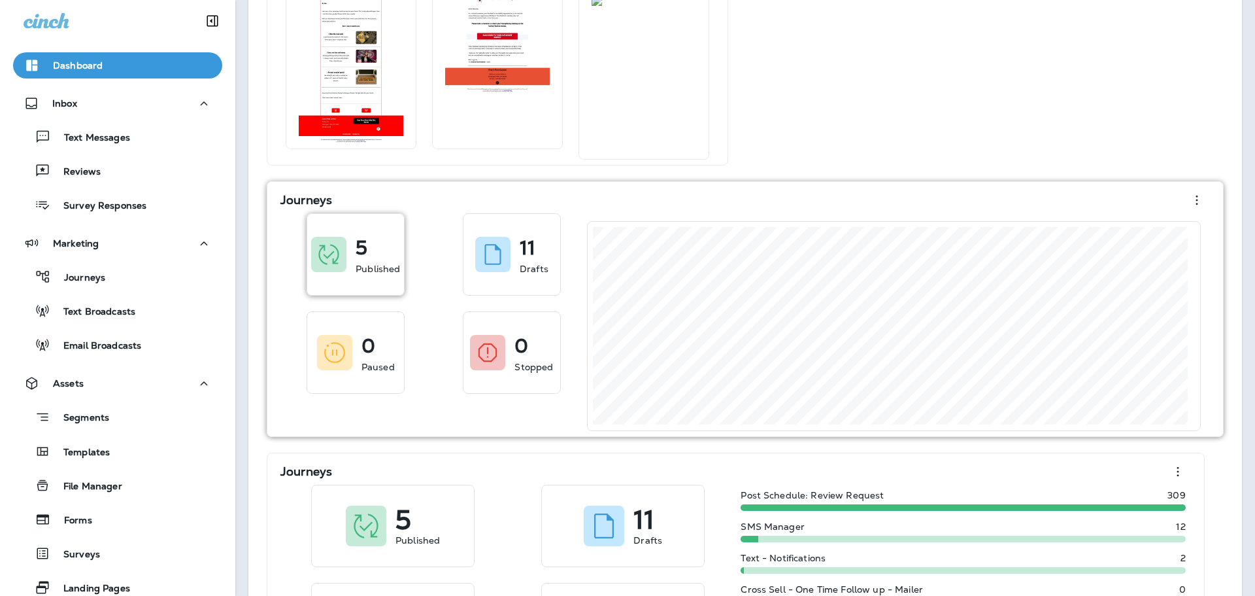
click at [377, 248] on div "5" at bounding box center [378, 243] width 44 height 21
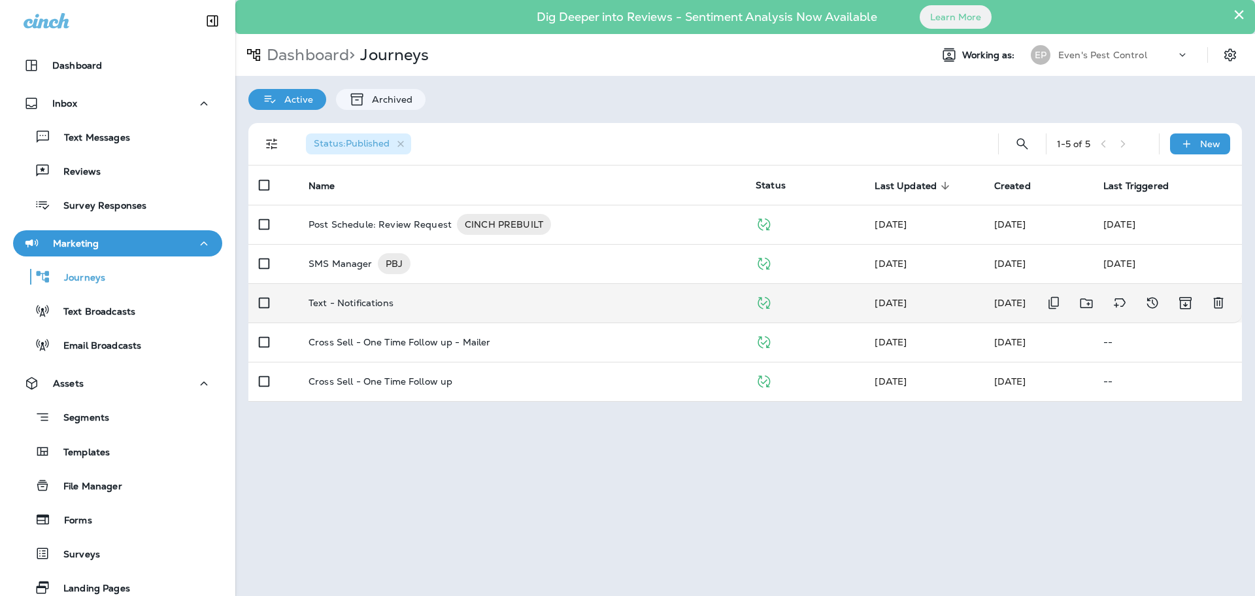
click at [520, 305] on div "Text - Notifications" at bounding box center [522, 303] width 426 height 10
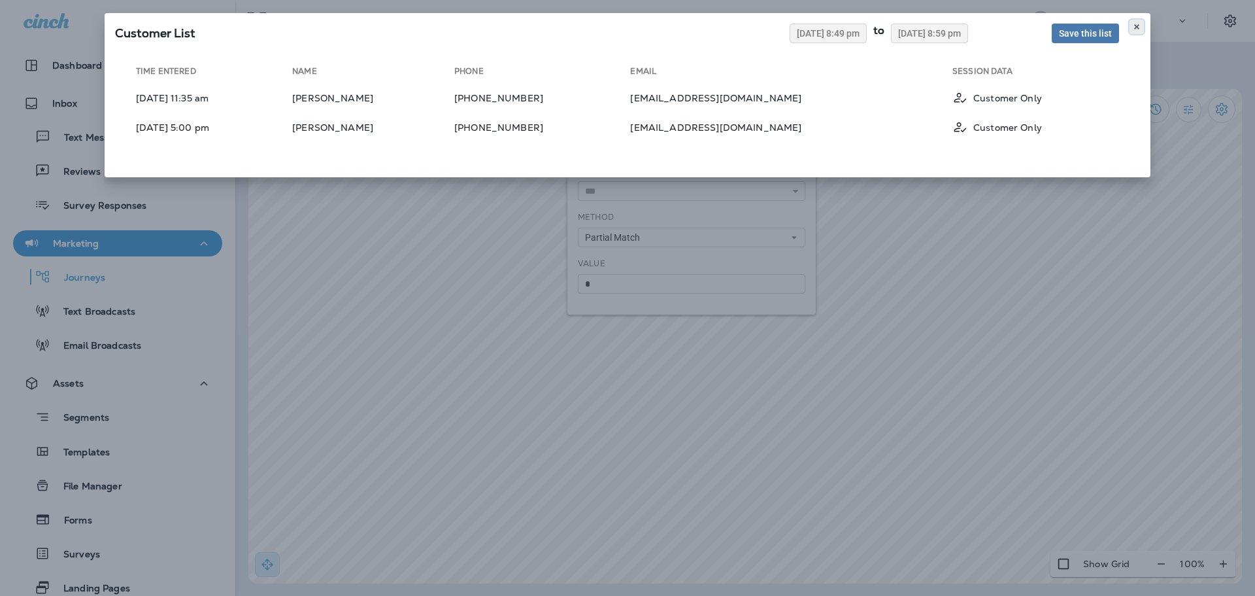
click at [1138, 28] on use at bounding box center [1136, 26] width 5 height 5
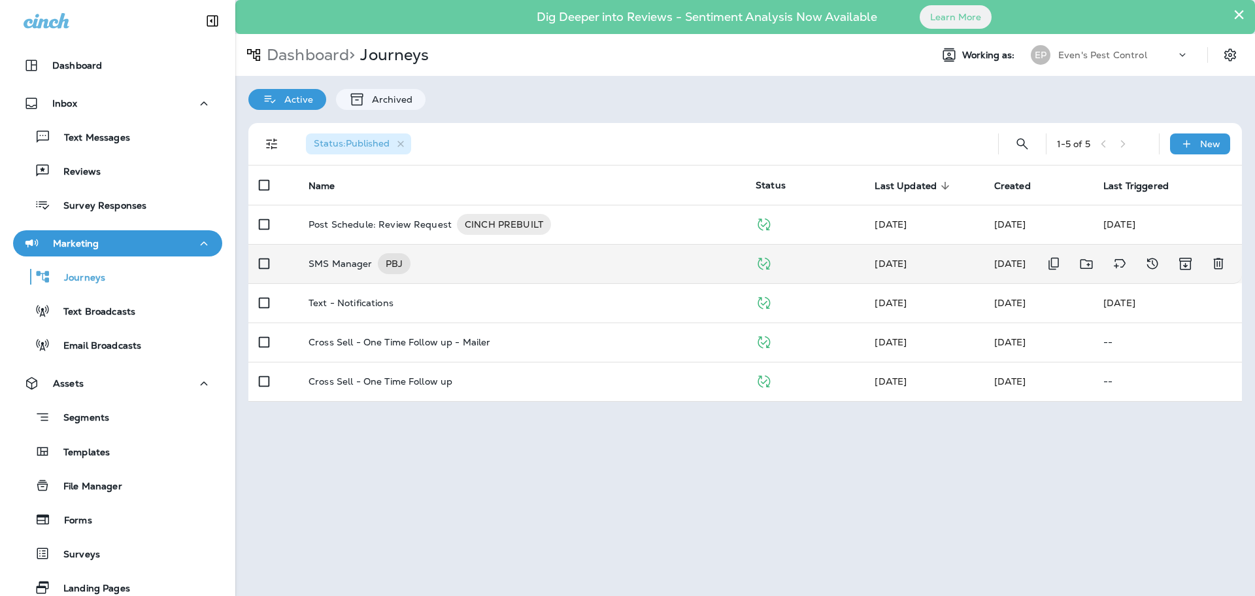
click at [589, 267] on div "SMS Manager PBJ" at bounding box center [522, 263] width 426 height 21
